Goal: Answer question/provide support

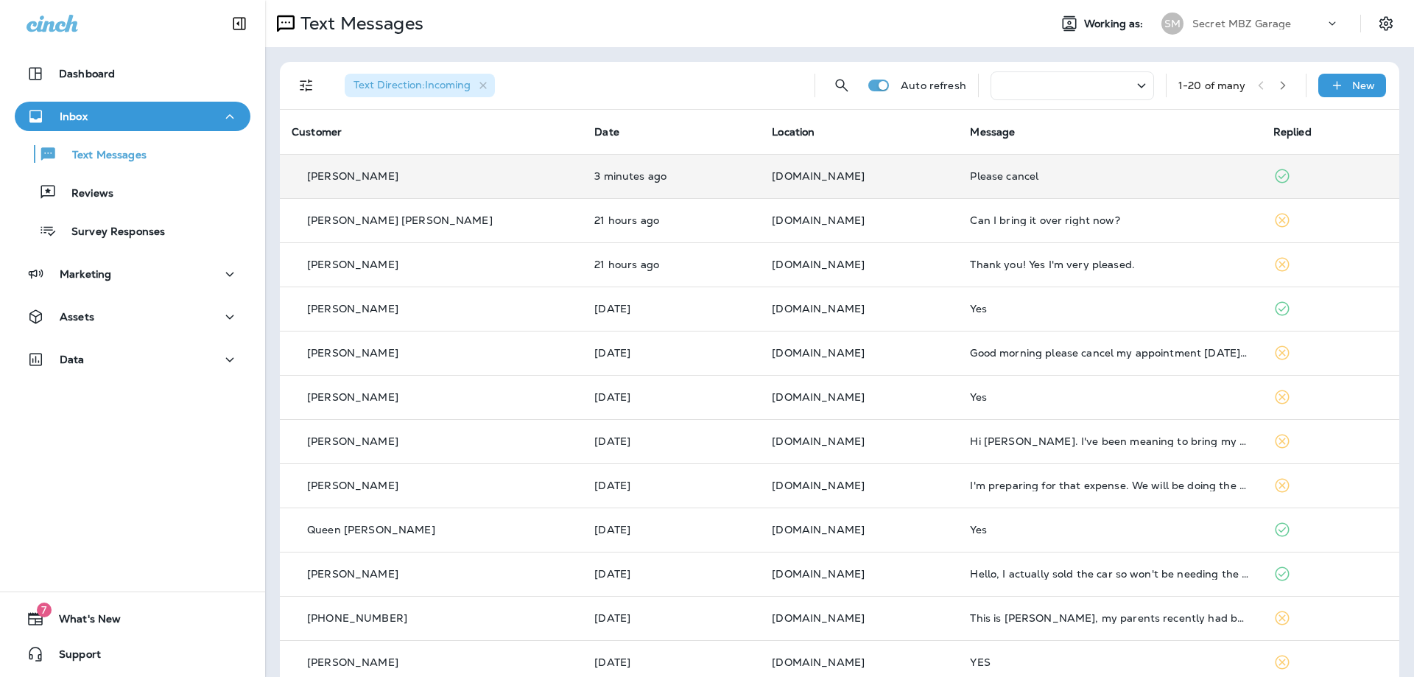
click at [425, 182] on div "[PERSON_NAME]" at bounding box center [431, 176] width 279 height 15
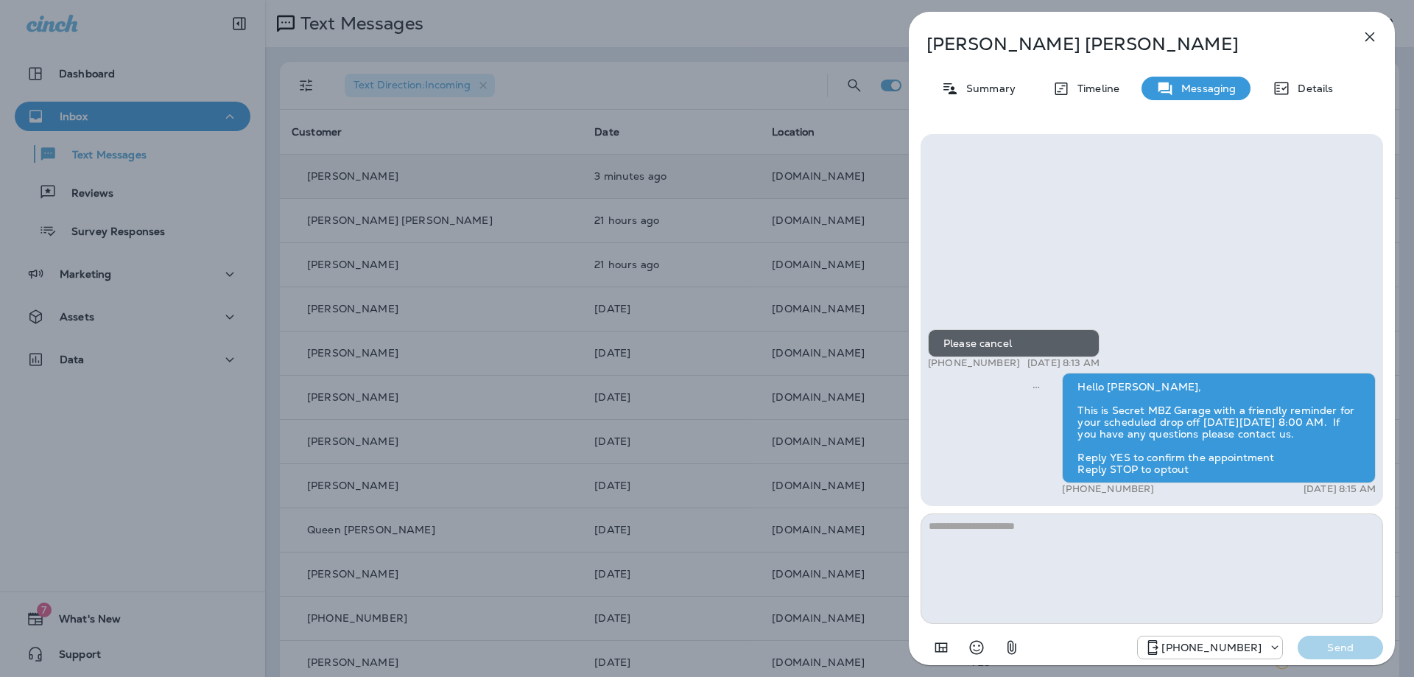
click at [1380, 38] on button "button" at bounding box center [1369, 36] width 29 height 29
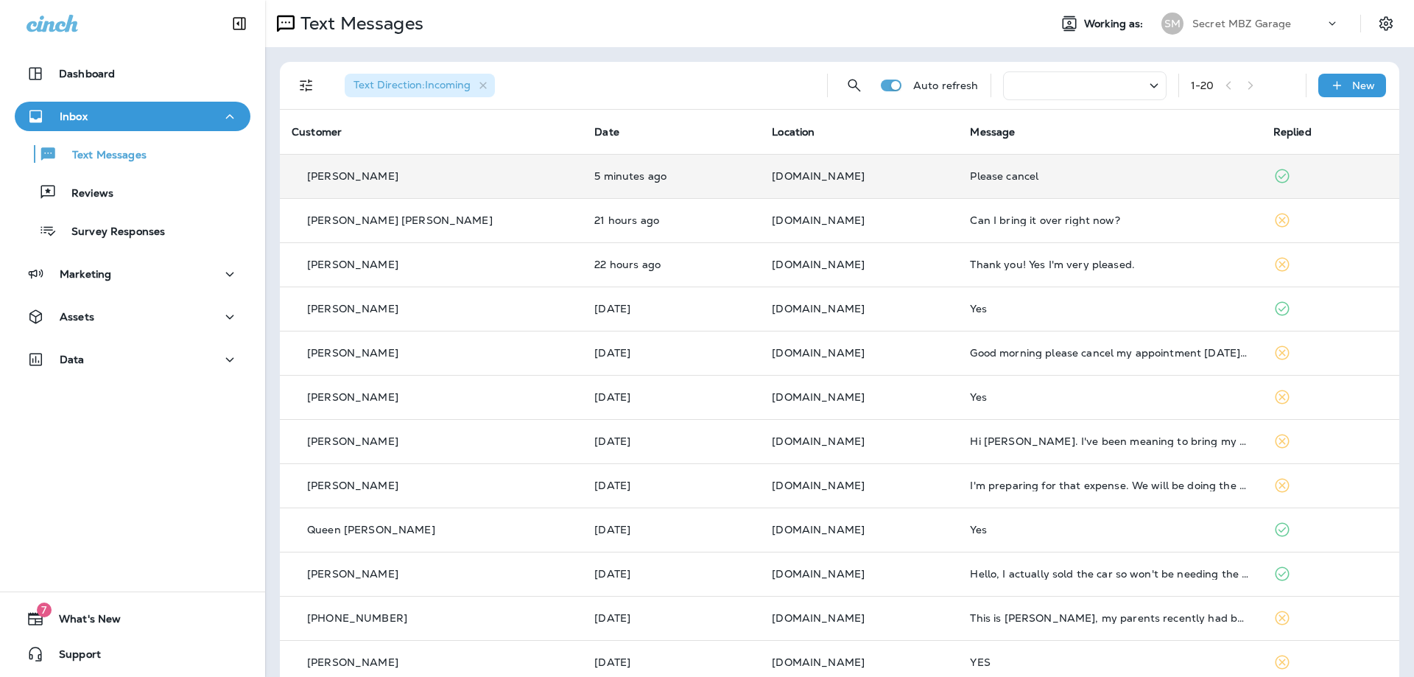
click at [645, 167] on td "5 minutes ago" at bounding box center [672, 176] width 178 height 44
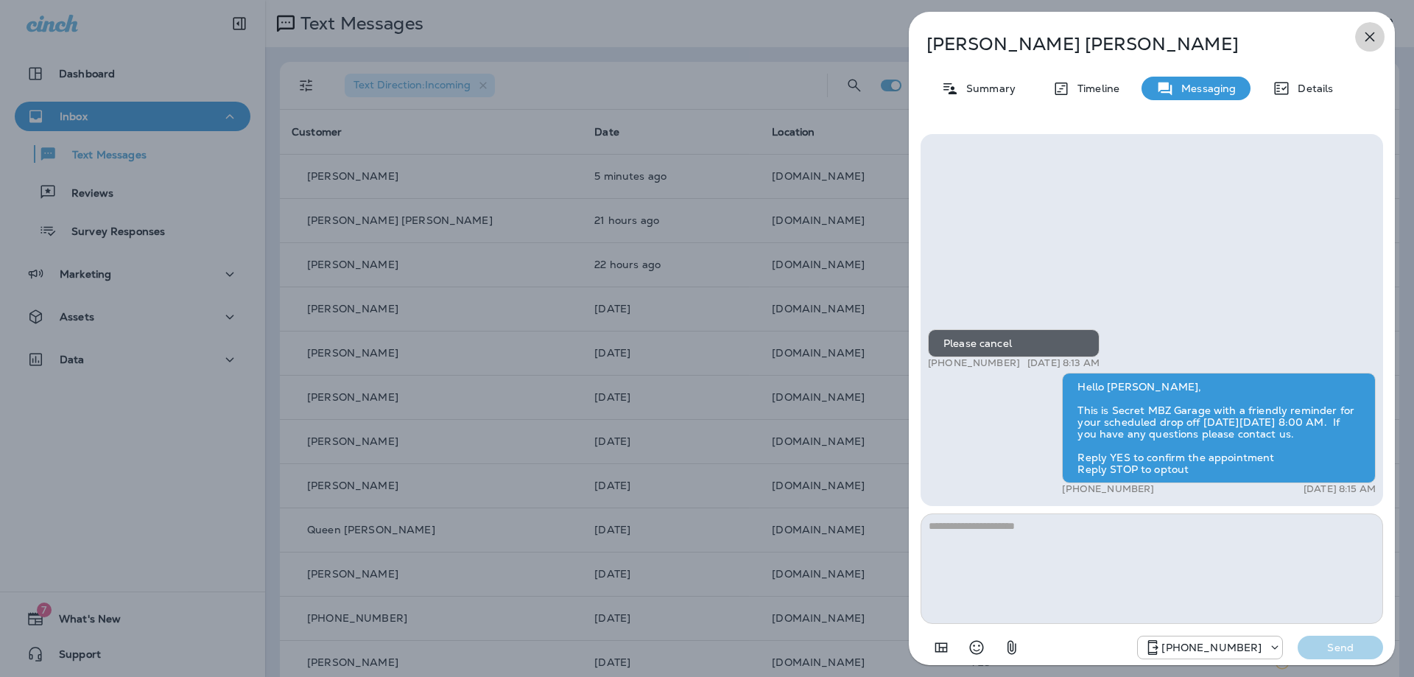
click at [1369, 37] on icon "button" at bounding box center [1371, 37] width 10 height 10
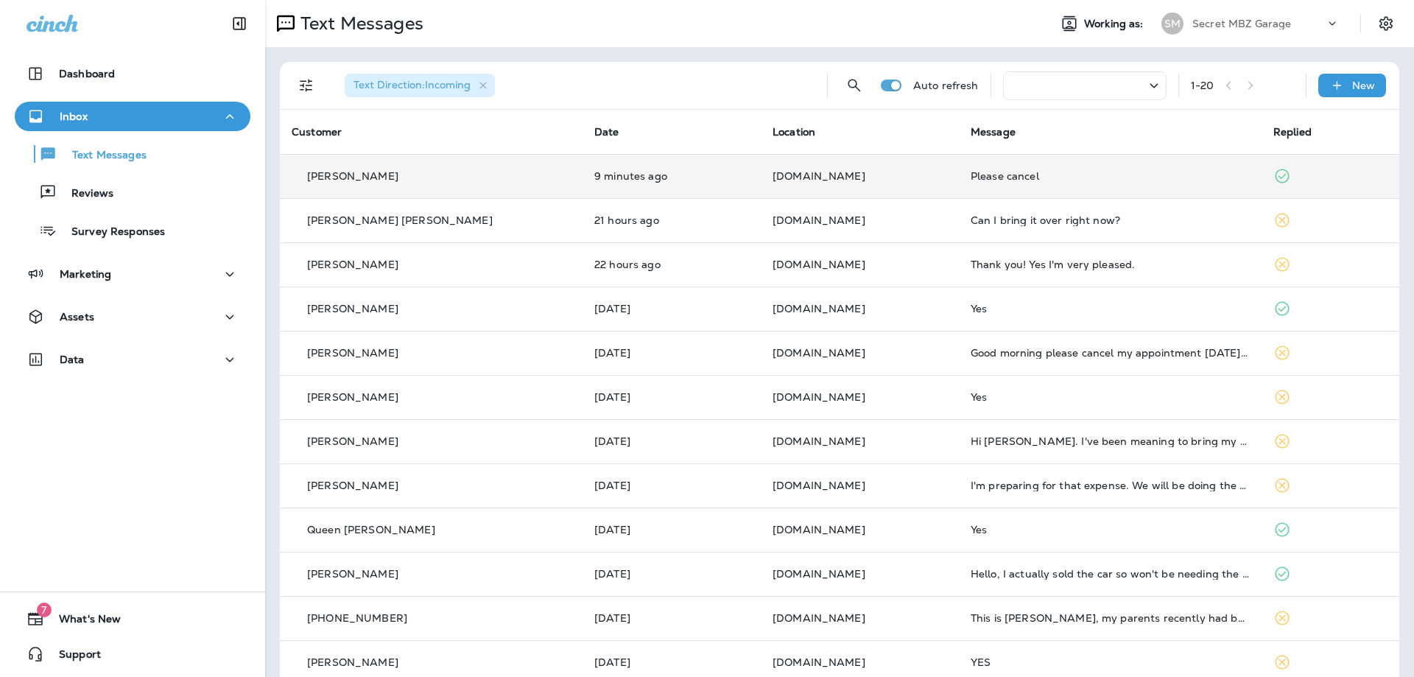
click at [662, 168] on td "9 minutes ago" at bounding box center [672, 176] width 178 height 44
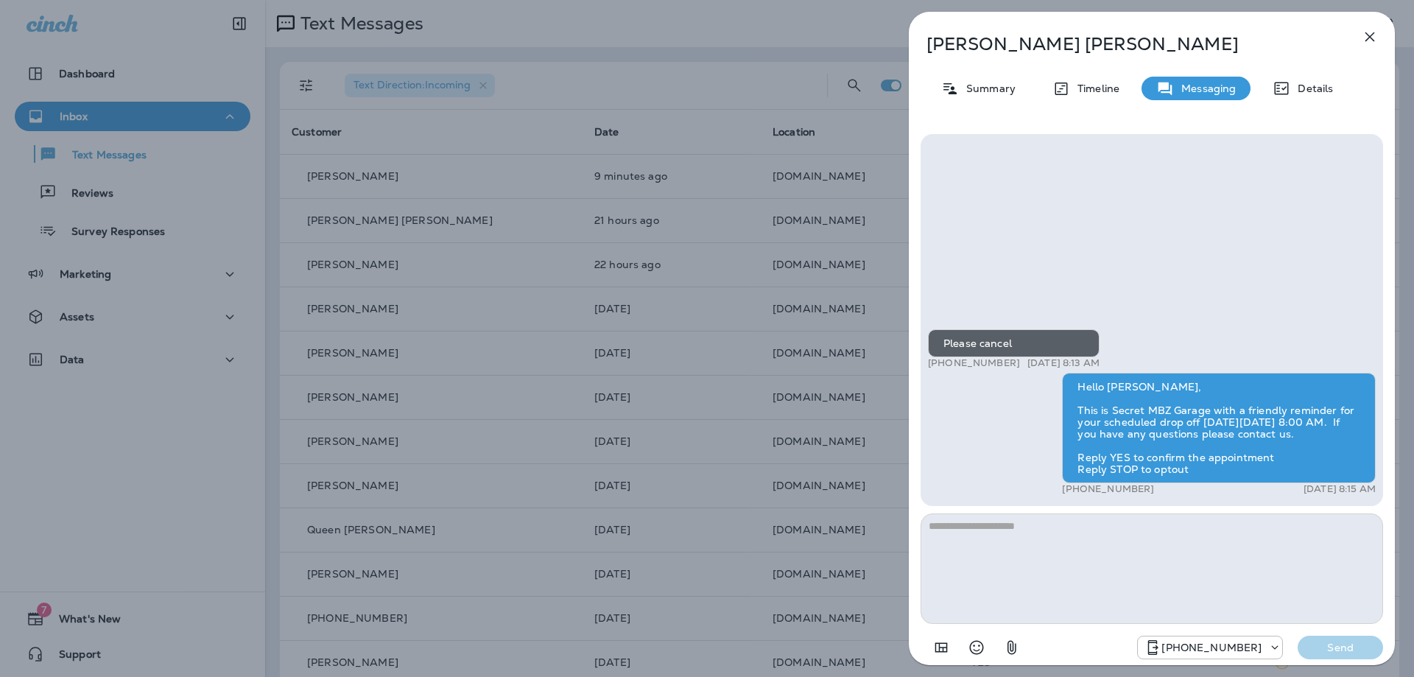
click at [1366, 34] on icon "button" at bounding box center [1370, 37] width 18 height 18
